Goal: Find specific page/section: Find specific page/section

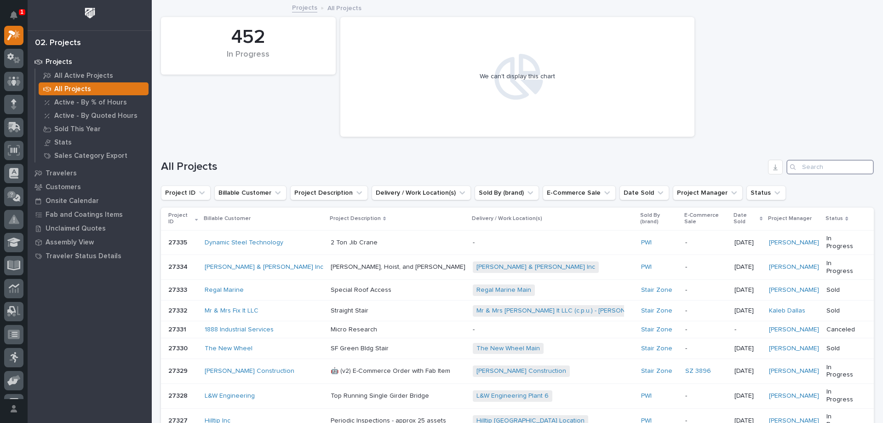
click at [801, 169] on input "Search" at bounding box center [830, 167] width 87 height 15
type input "27108"
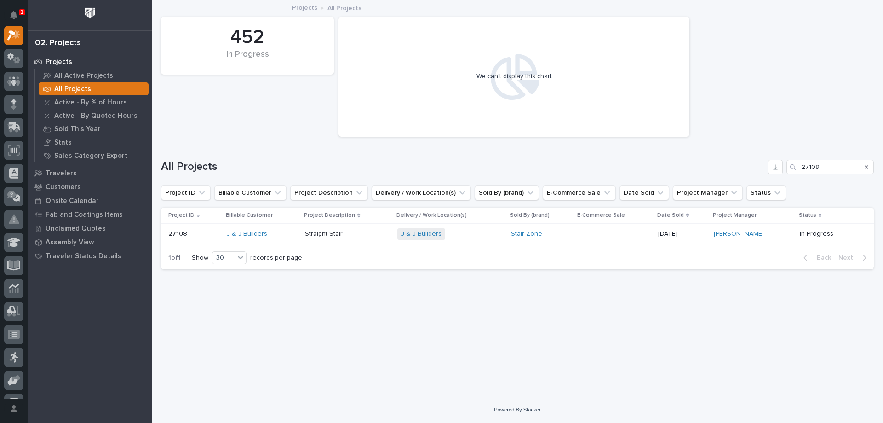
click at [344, 235] on p at bounding box center [347, 234] width 85 height 8
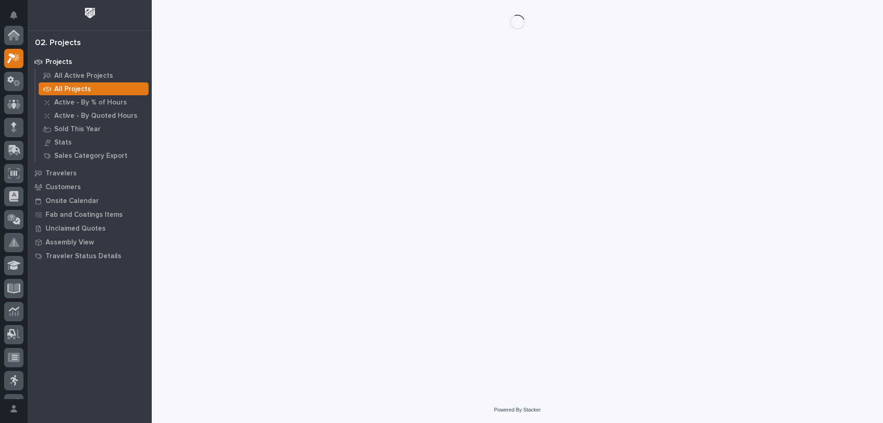
scroll to position [23, 0]
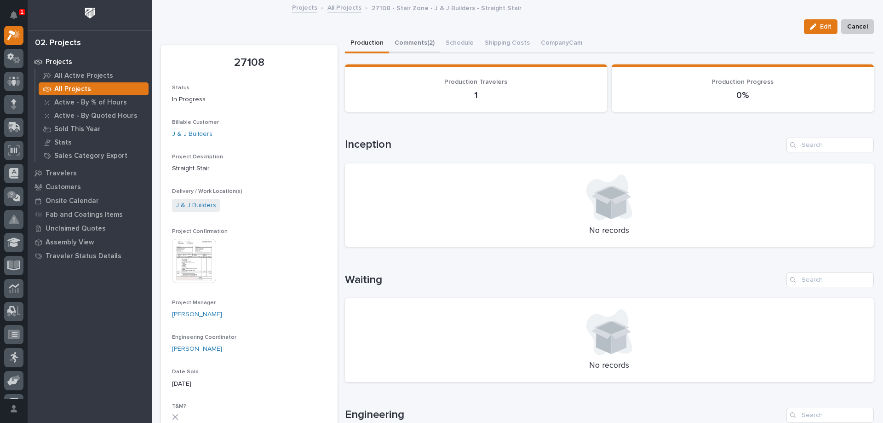
click at [412, 40] on button "Comments (2)" at bounding box center [414, 43] width 51 height 19
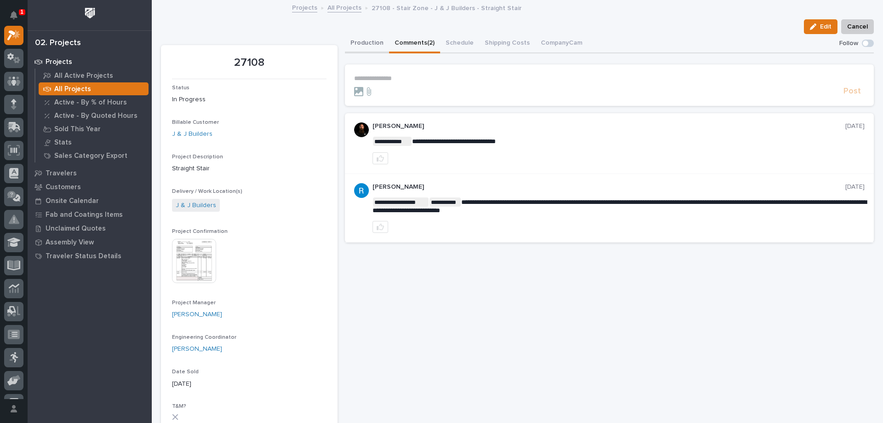
click at [360, 39] on button "Production" at bounding box center [367, 43] width 44 height 19
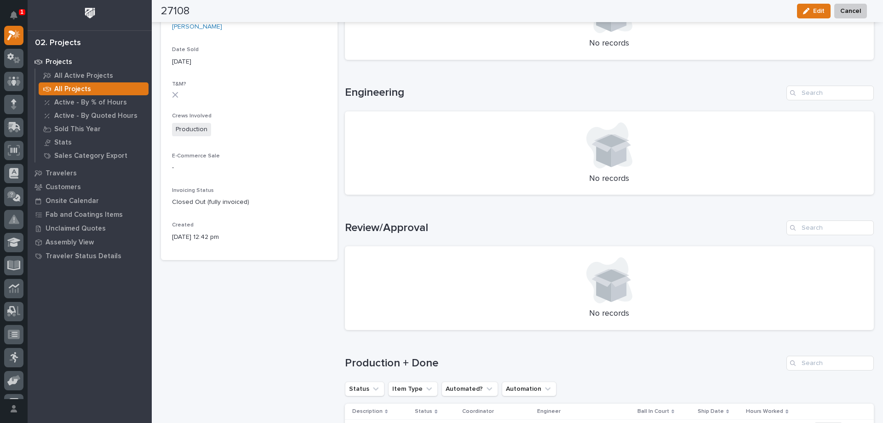
scroll to position [506, 0]
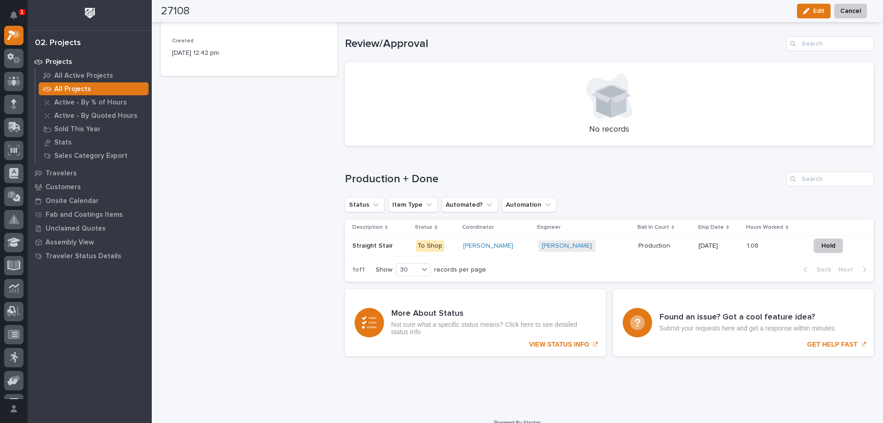
click at [21, 11] on p "1" at bounding box center [21, 12] width 3 height 6
